Goal: Check status: Check status

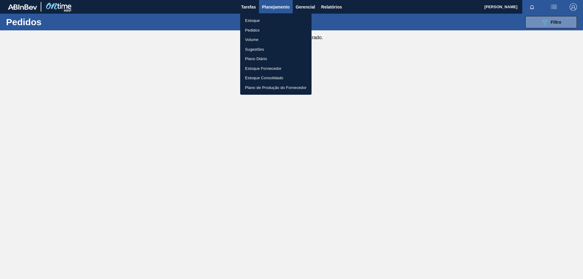
click at [551, 22] on div at bounding box center [291, 139] width 583 height 279
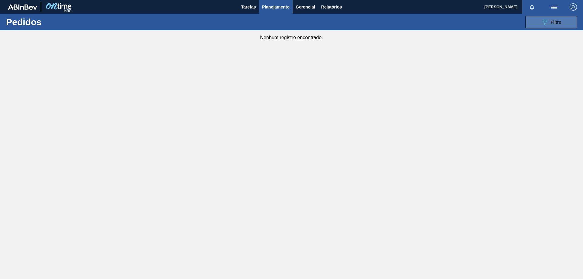
click at [546, 23] on icon "089F7B8B-B2A5-4AFE-B5C0-19BA573D28AC" at bounding box center [544, 22] width 7 height 7
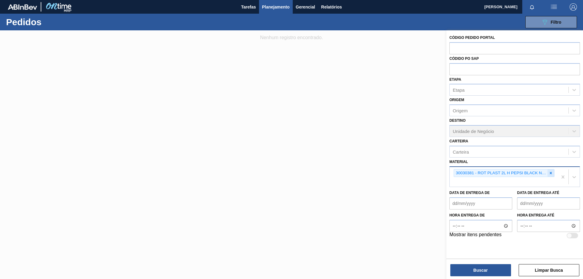
click at [548, 174] on div at bounding box center [550, 173] width 7 height 8
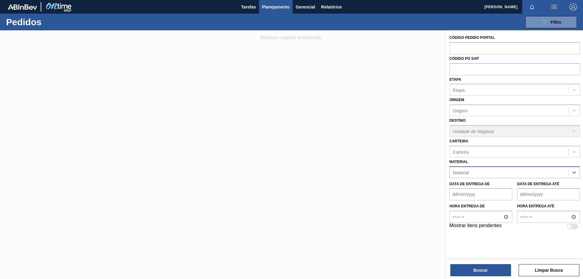
paste input "30030650"
type input "30030650"
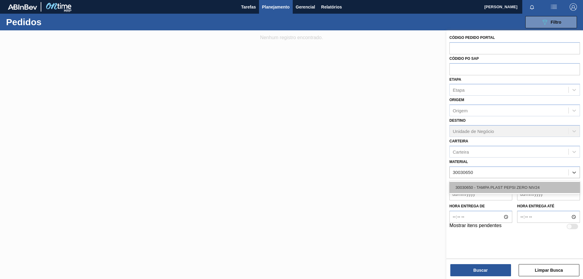
click at [519, 182] on div "30030650 - TAMPA PLAST PEPSI ZERO NIV24" at bounding box center [514, 187] width 131 height 11
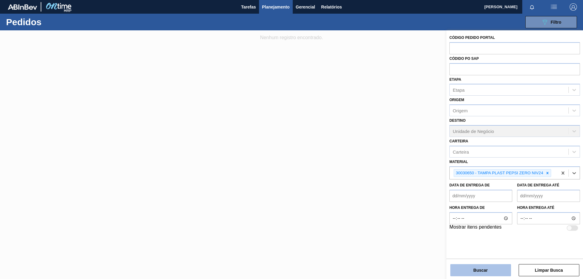
click at [495, 265] on button "Buscar" at bounding box center [480, 270] width 61 height 12
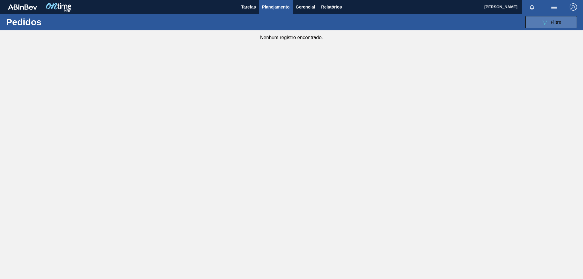
click at [535, 22] on button "089F7B8B-B2A5-4AFE-B5C0-19BA573D28AC Filtro" at bounding box center [551, 22] width 52 height 12
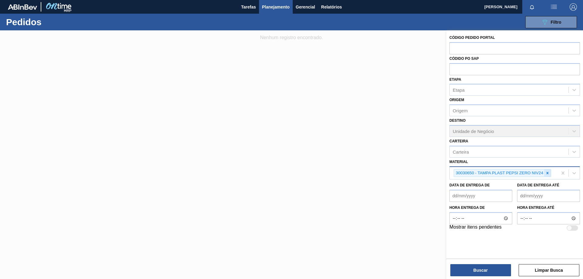
click at [548, 174] on icon at bounding box center [547, 173] width 4 height 4
paste input "30002268"
type input "30002268"
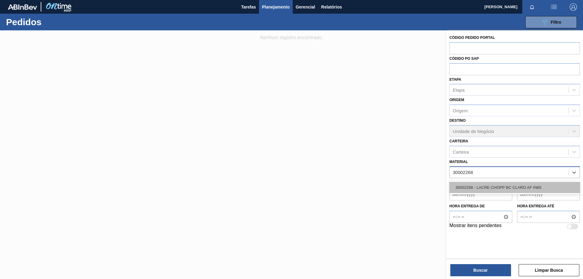
click at [508, 184] on div "30002268 - LACRE CHOPP BC CLARO AF IN65" at bounding box center [514, 187] width 131 height 11
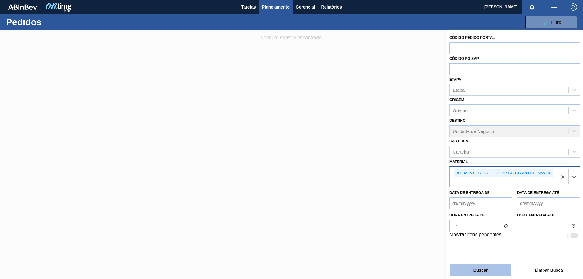
click at [503, 268] on button "Buscar" at bounding box center [480, 270] width 61 height 12
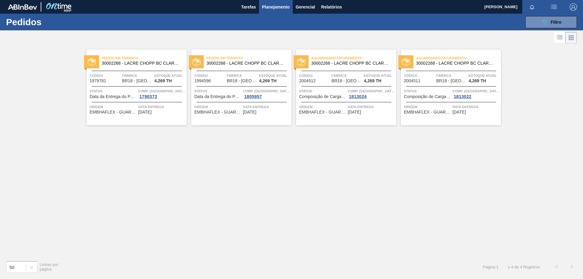
click at [169, 89] on span "Comp. [GEOGRAPHIC_DATA]" at bounding box center [161, 91] width 47 height 6
click at [125, 110] on span "EMBHAFLEX - GUARULHOS (SP)" at bounding box center [113, 112] width 47 height 5
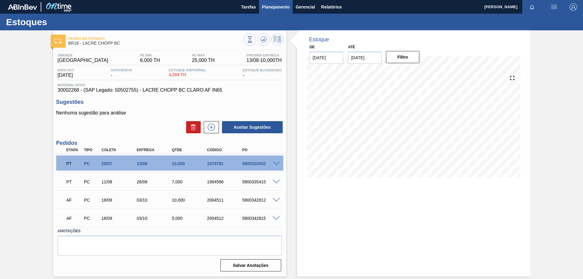
click at [265, 4] on span "Planejamento" at bounding box center [276, 6] width 28 height 7
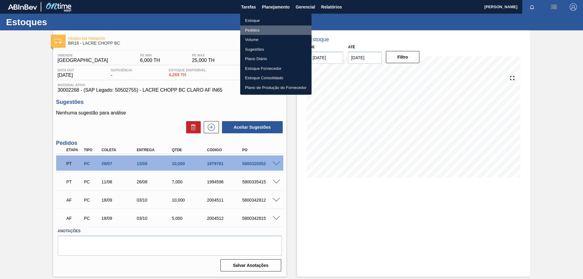
click at [247, 31] on li "Pedidos" at bounding box center [275, 31] width 71 height 10
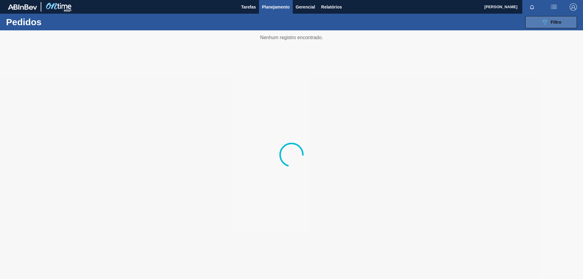
click at [560, 26] on button "089F7B8B-B2A5-4AFE-B5C0-19BA573D28AC Filtro" at bounding box center [551, 22] width 52 height 12
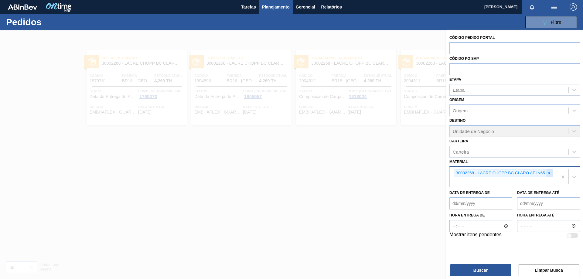
click at [548, 176] on div at bounding box center [549, 173] width 7 height 8
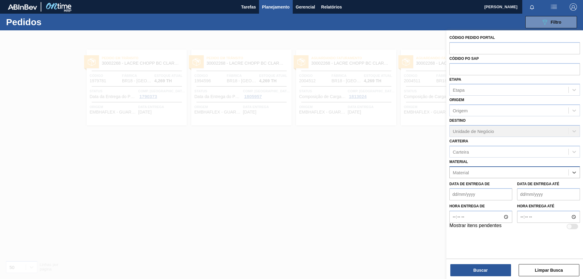
click at [484, 175] on div "Material" at bounding box center [509, 172] width 119 height 9
paste input "30034180"
type input "30034180"
drag, startPoint x: 476, startPoint y: 184, endPoint x: 474, endPoint y: 196, distance: 12.2
click at [476, 184] on div "30034180 - FILME 770X65 SKOL 350 MP C12" at bounding box center [514, 187] width 131 height 11
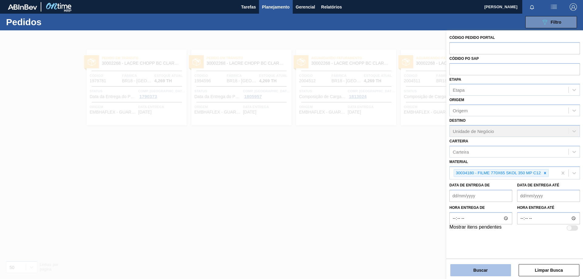
click at [477, 264] on button "Buscar" at bounding box center [480, 270] width 61 height 12
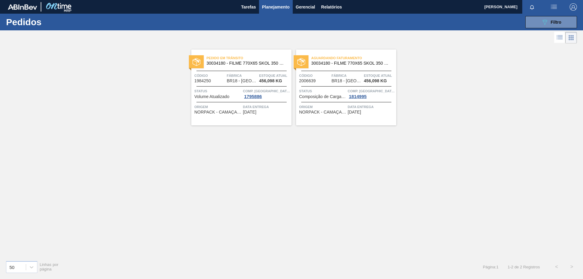
click at [277, 116] on div "Pedido em Trânsito 30034180 - FILME 770X65 SKOL 350 MP C12 Código 1984250 Fábri…" at bounding box center [241, 87] width 100 height 76
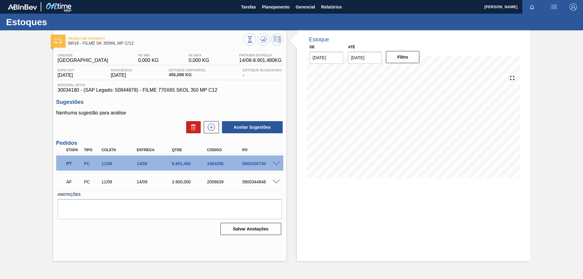
click at [270, 163] on div "5800328730" at bounding box center [260, 163] width 39 height 5
click at [276, 162] on span at bounding box center [276, 164] width 7 height 5
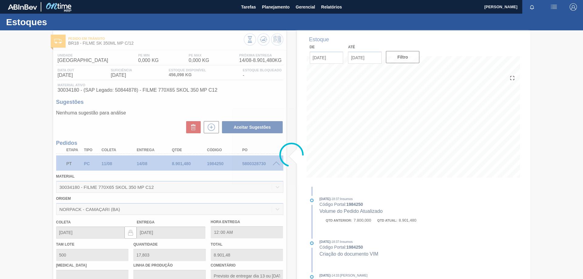
click at [275, 184] on div at bounding box center [291, 154] width 583 height 249
